Goal: Find specific page/section: Find specific page/section

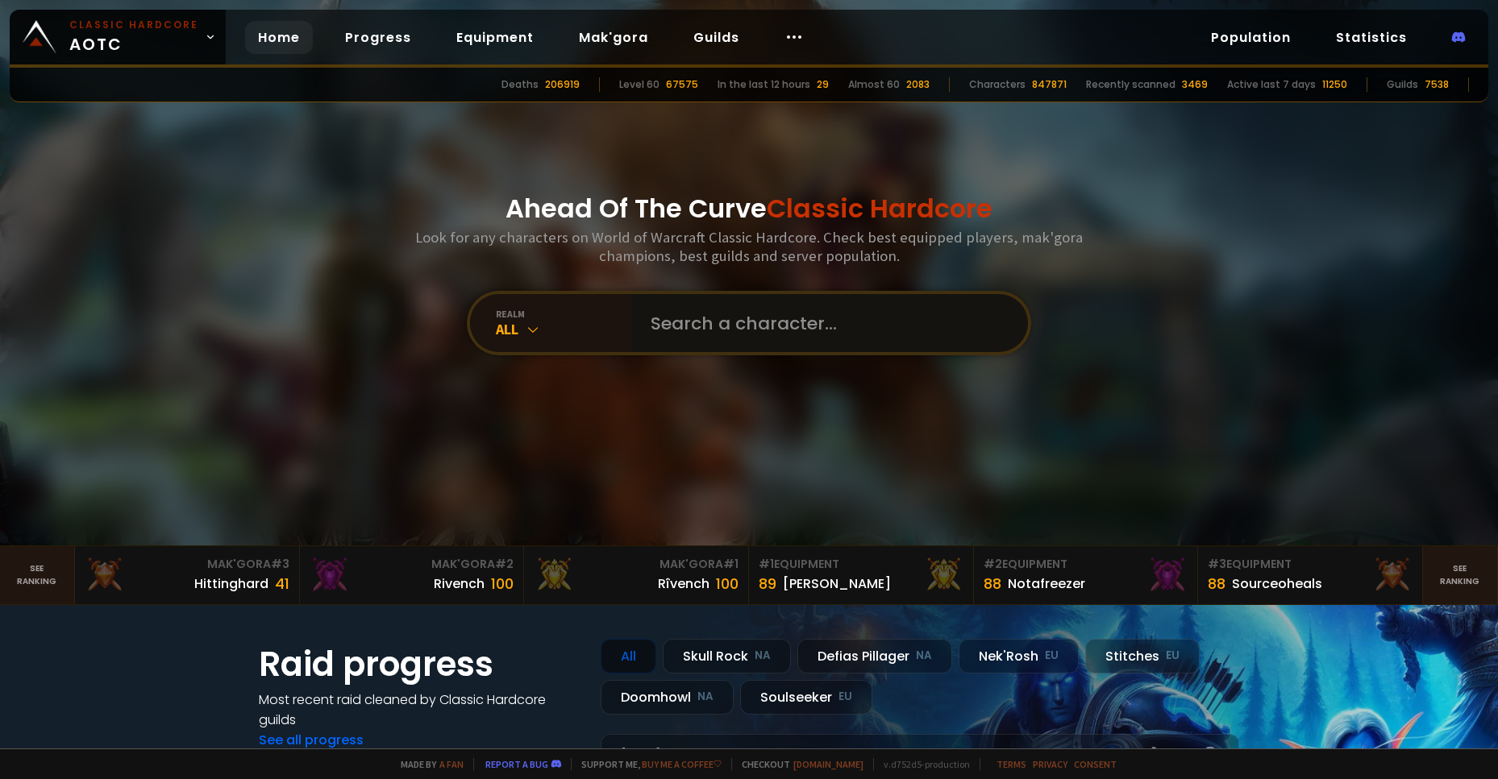
click at [661, 307] on input "text" at bounding box center [825, 323] width 368 height 58
type input "bely"
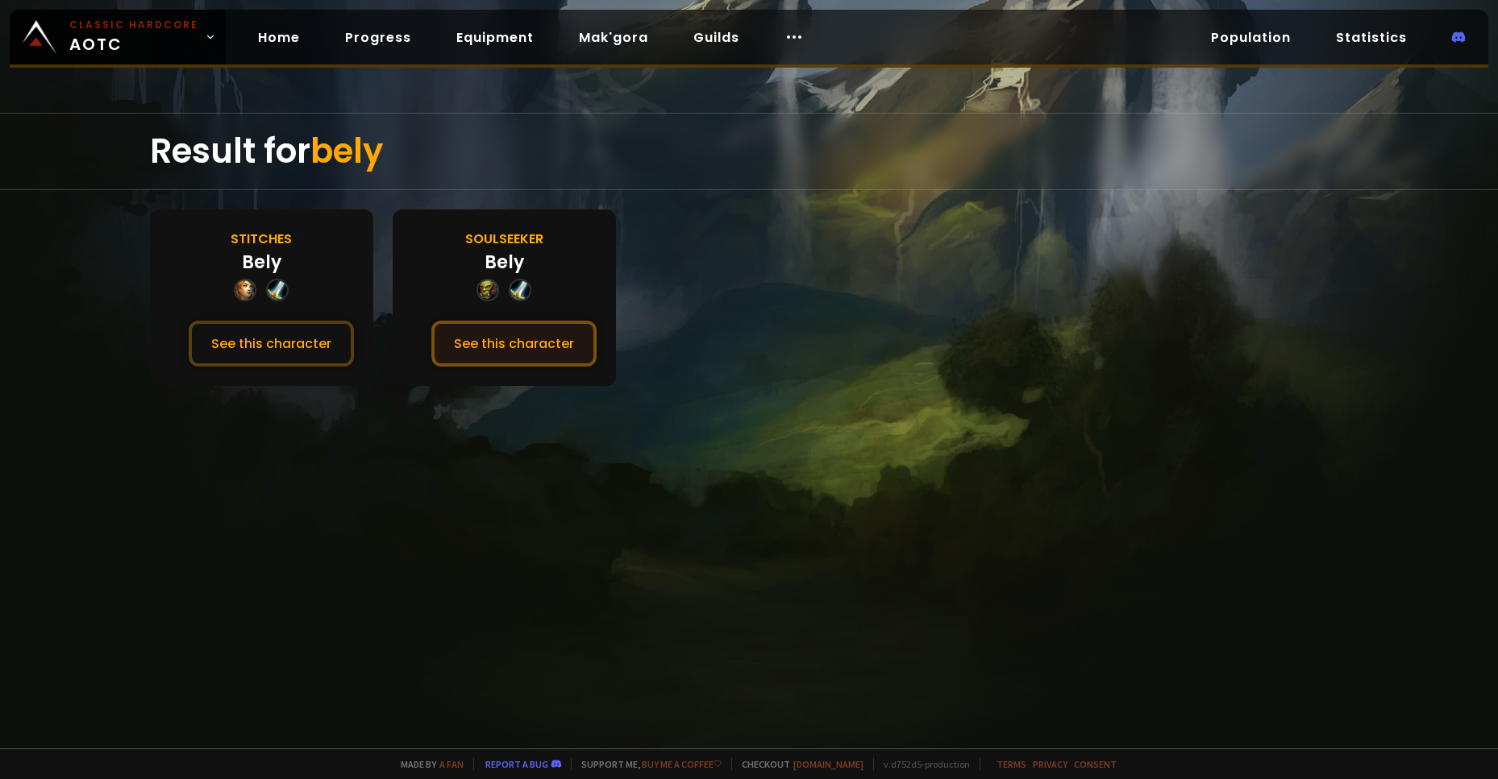
click at [500, 353] on button "See this character" at bounding box center [513, 344] width 165 height 46
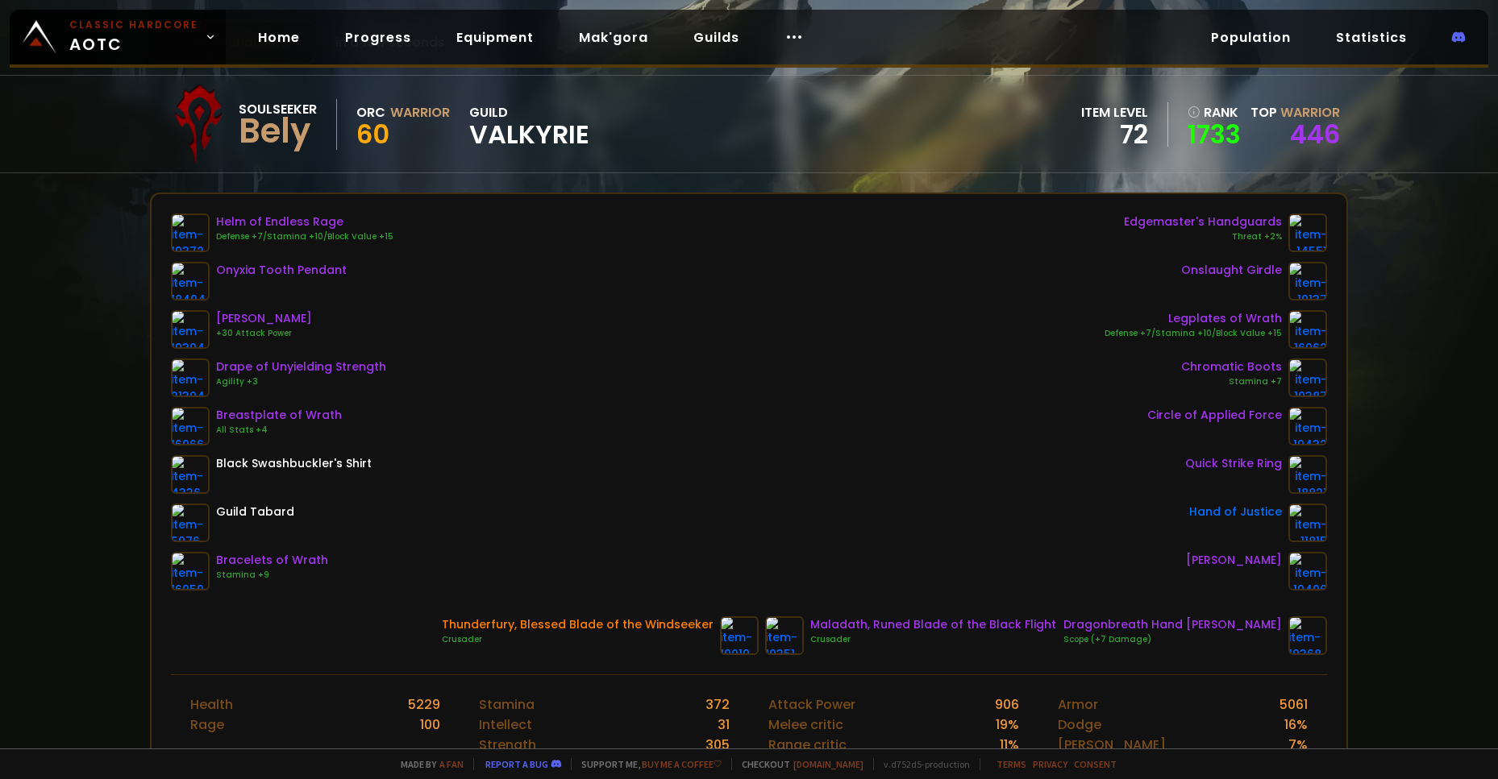
scroll to position [85, 0]
